Goal: Find specific page/section: Find specific page/section

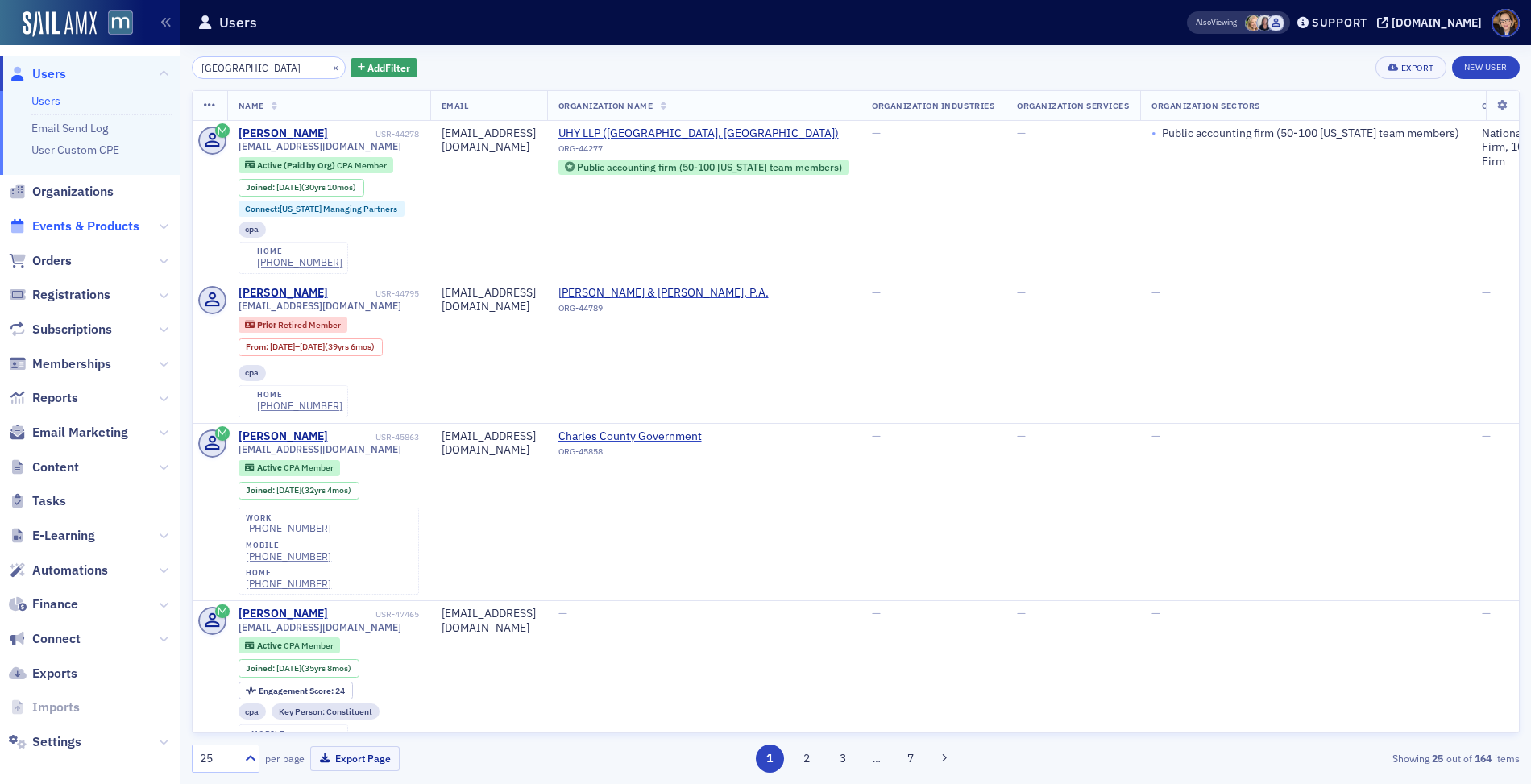
type input "[GEOGRAPHIC_DATA]"
click at [61, 224] on span "Events & Products" at bounding box center [86, 226] width 107 height 18
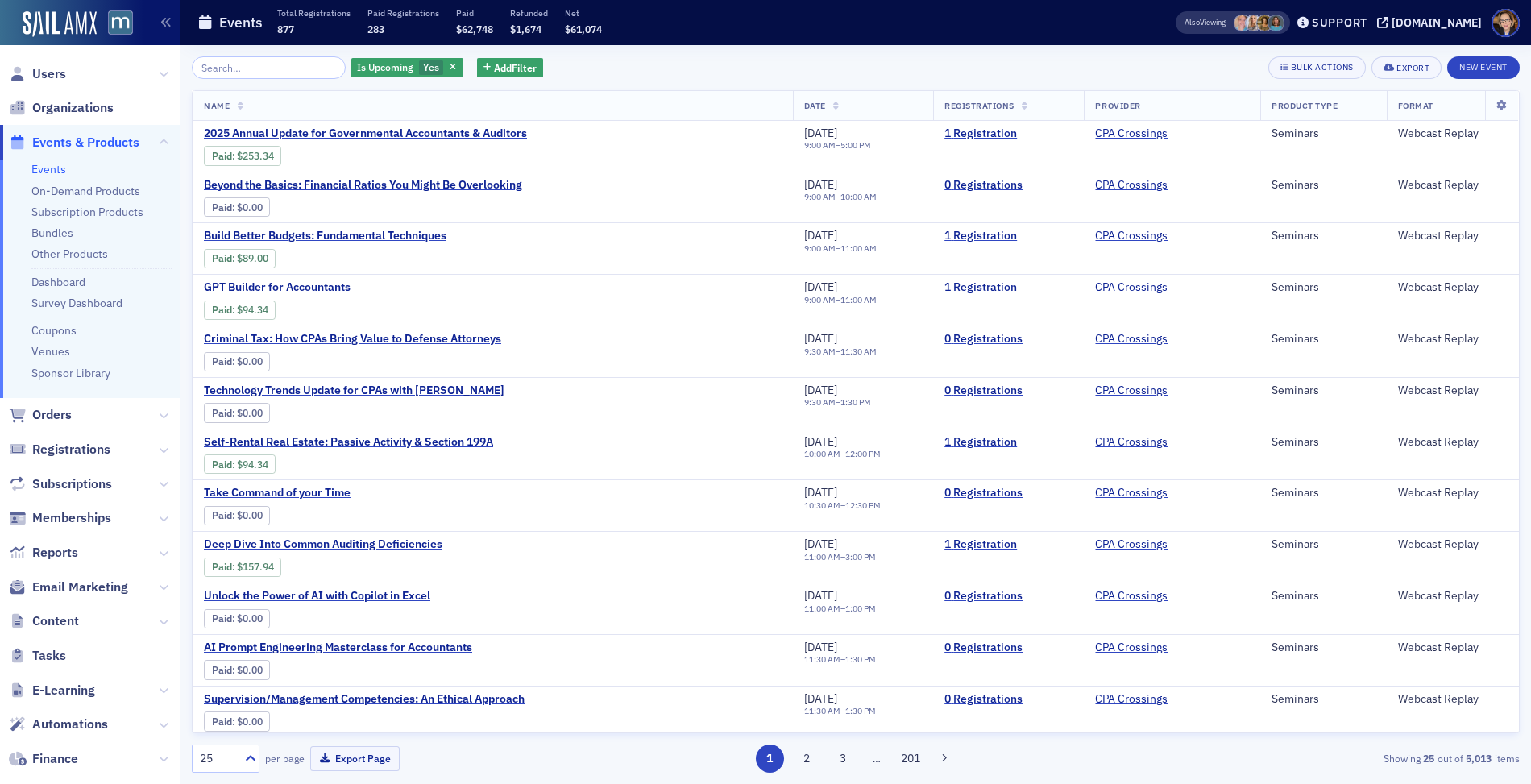
click at [270, 65] on input "search" at bounding box center [268, 67] width 154 height 23
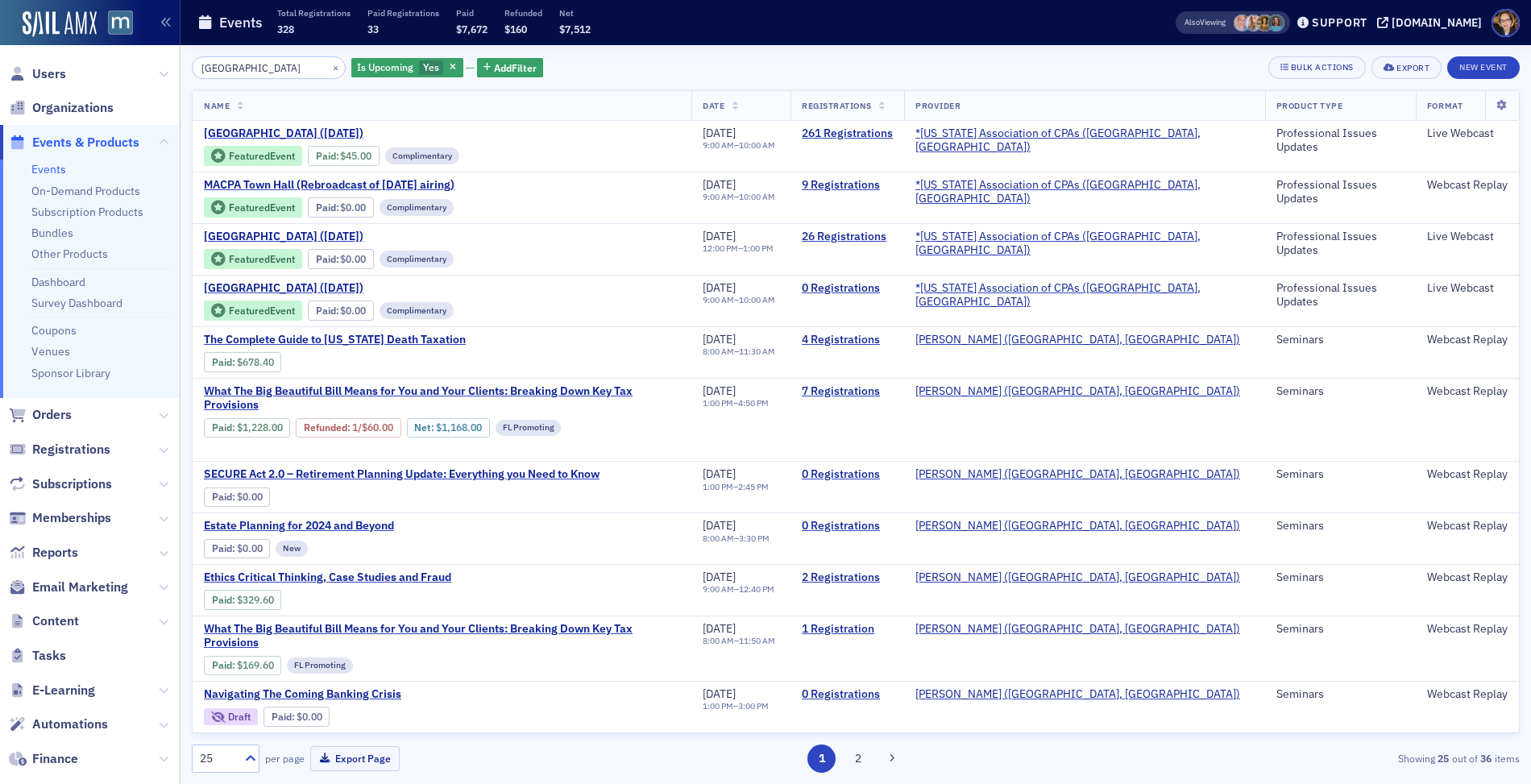
type input "[GEOGRAPHIC_DATA]"
